Goal: Information Seeking & Learning: Learn about a topic

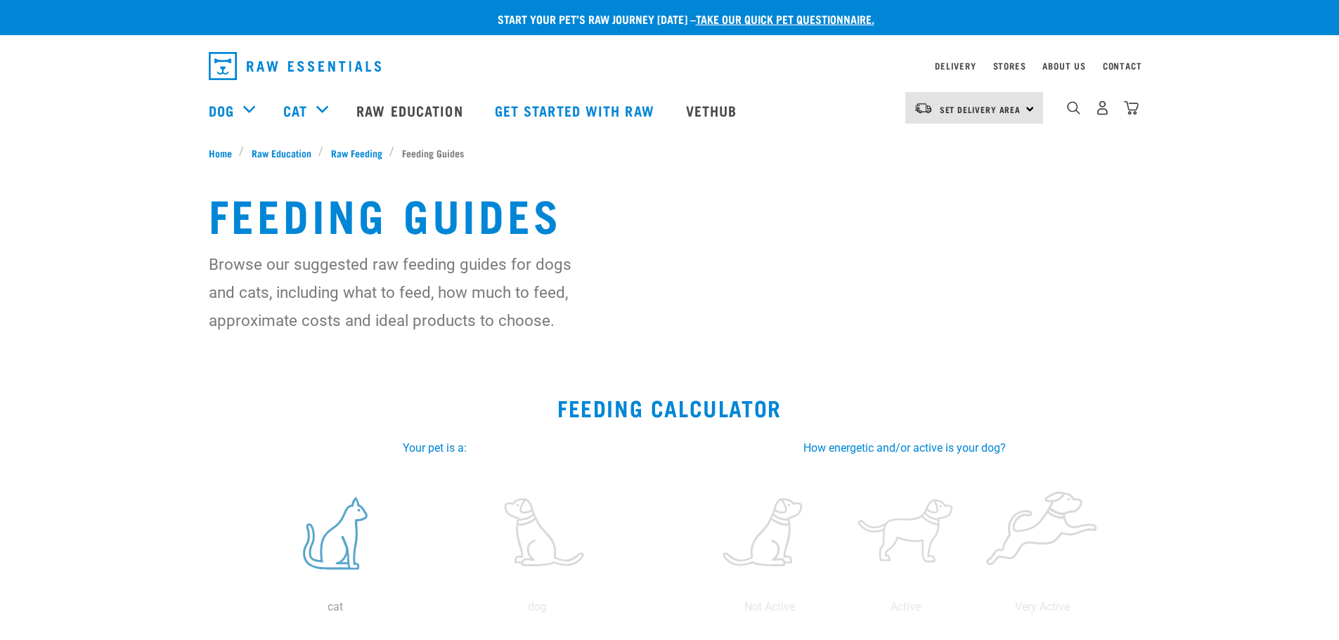
click at [346, 524] on label at bounding box center [336, 533] width 196 height 119
click at [235, 611] on input "radio" at bounding box center [235, 611] width 0 height 0
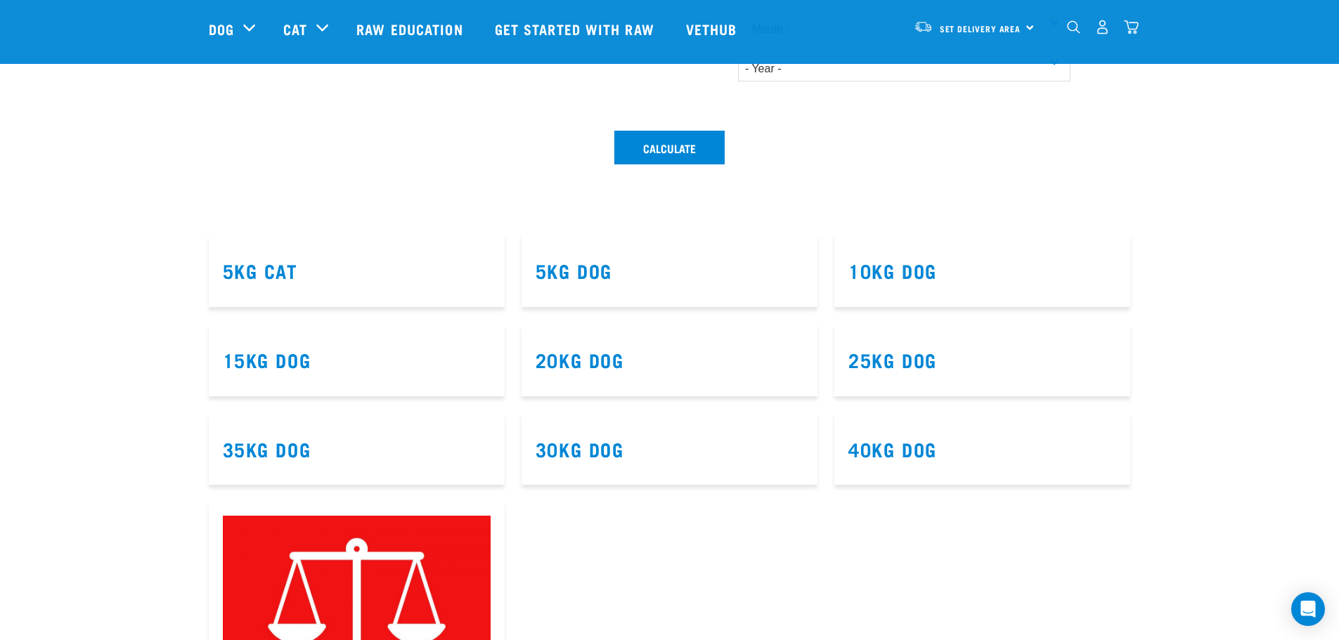
scroll to position [632, 0]
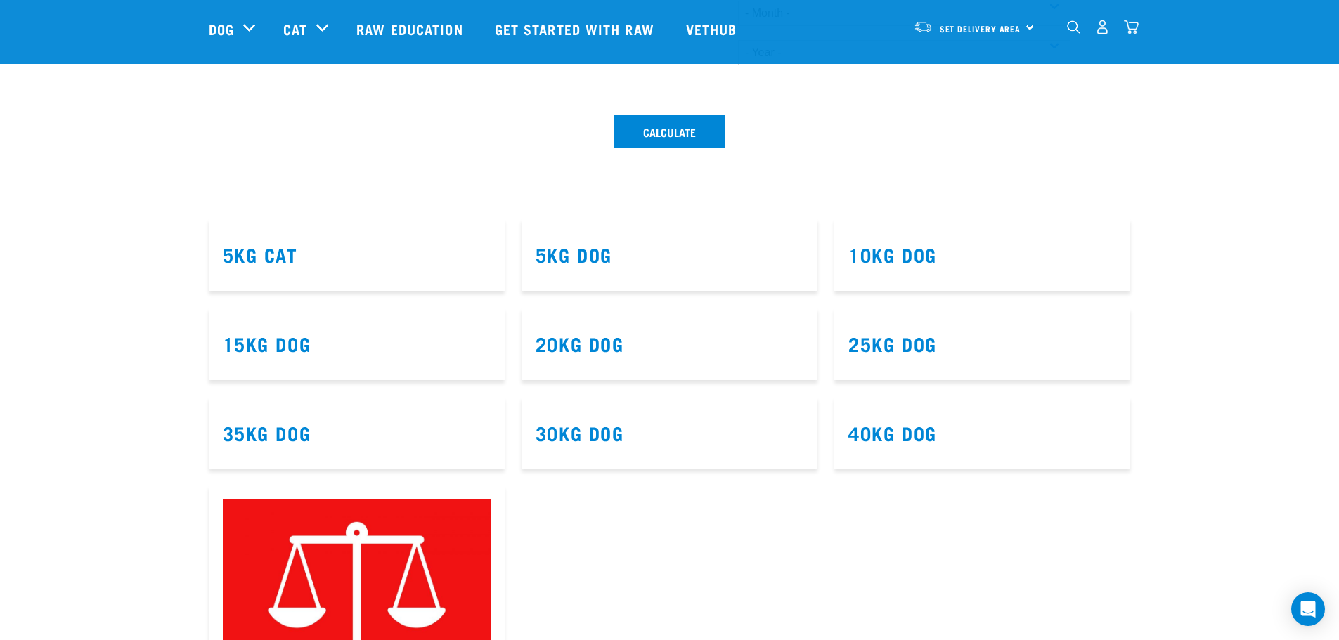
click at [329, 256] on h3 "5kg Cat" at bounding box center [357, 255] width 268 height 22
click at [241, 257] on link "5kg Cat" at bounding box center [260, 254] width 75 height 11
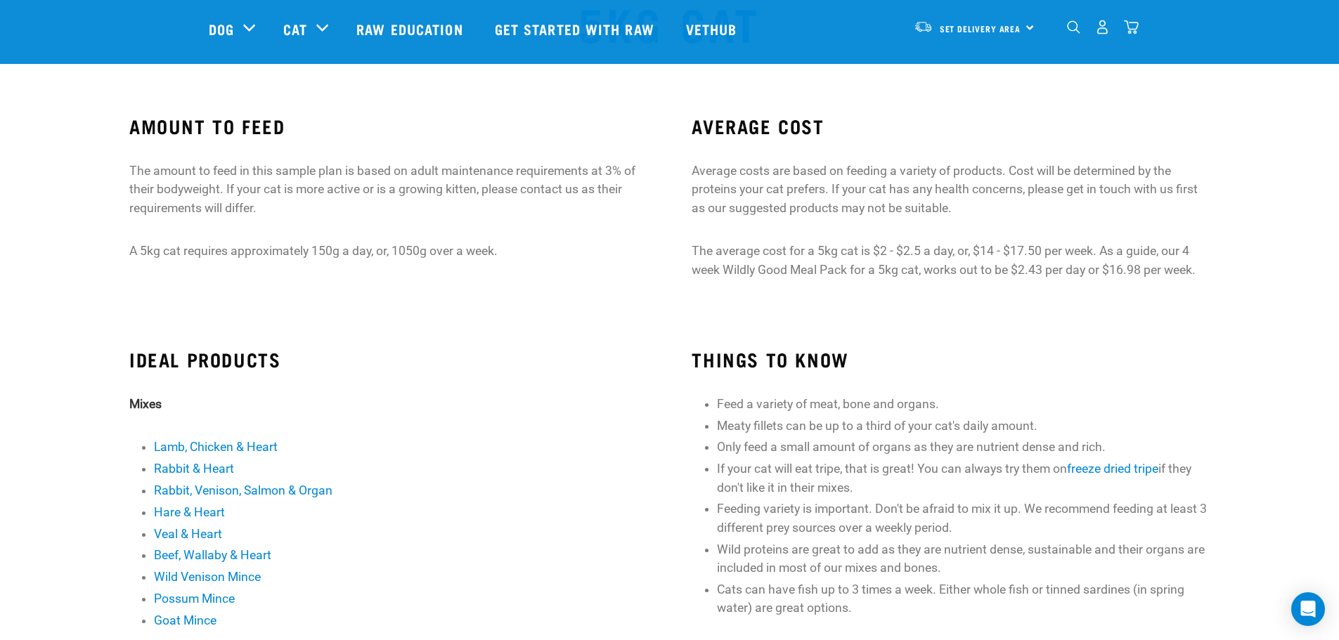
scroll to position [70, 0]
